Goal: Check status

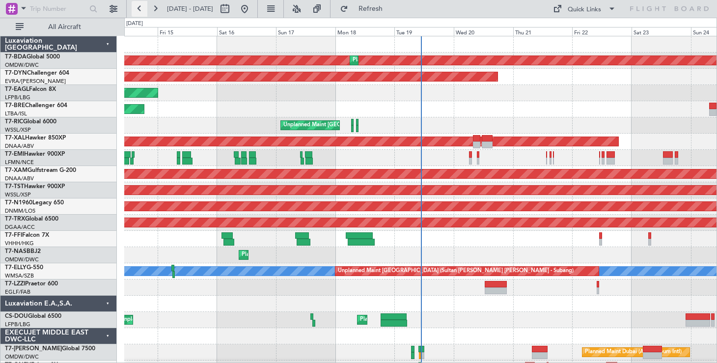
click at [142, 10] on button at bounding box center [140, 9] width 16 height 16
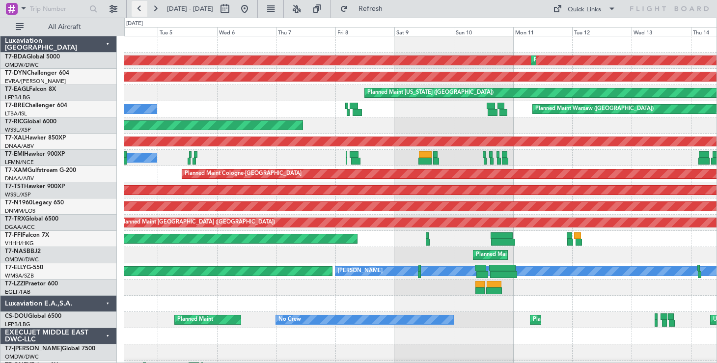
click at [142, 10] on button at bounding box center [140, 9] width 16 height 16
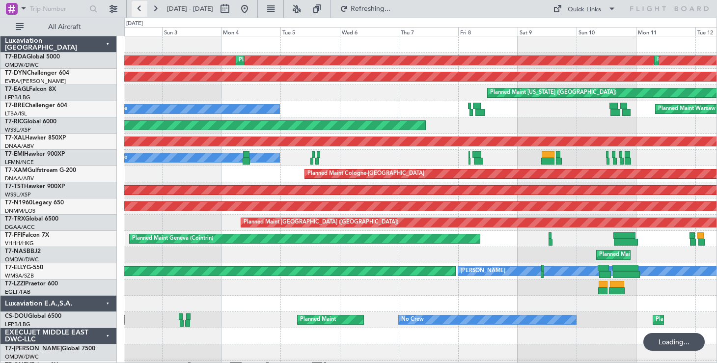
click at [142, 10] on button at bounding box center [140, 9] width 16 height 16
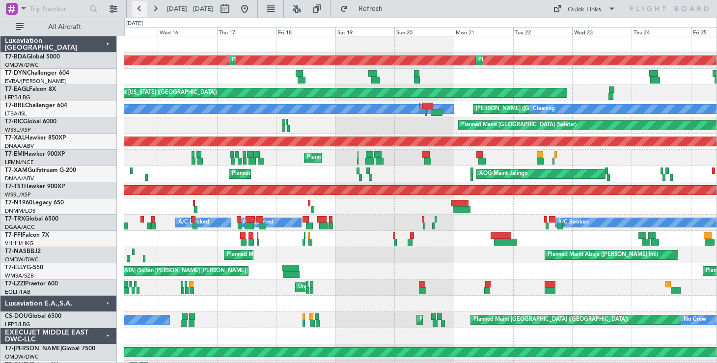
click at [142, 10] on button at bounding box center [140, 9] width 16 height 16
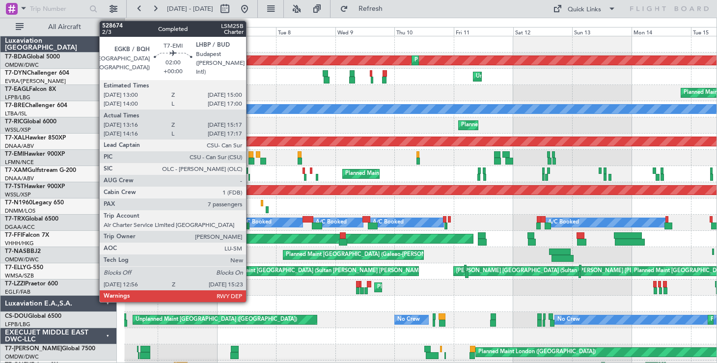
click at [250, 162] on div at bounding box center [252, 161] width 6 height 7
